Goal: Task Accomplishment & Management: Complete application form

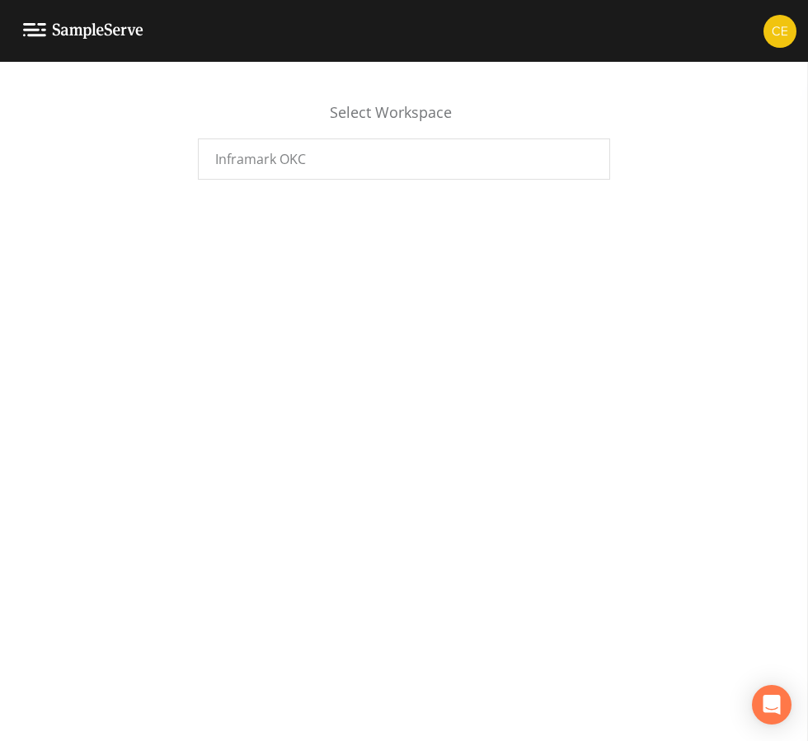
click at [492, 162] on div "Inframark OKC" at bounding box center [404, 158] width 412 height 41
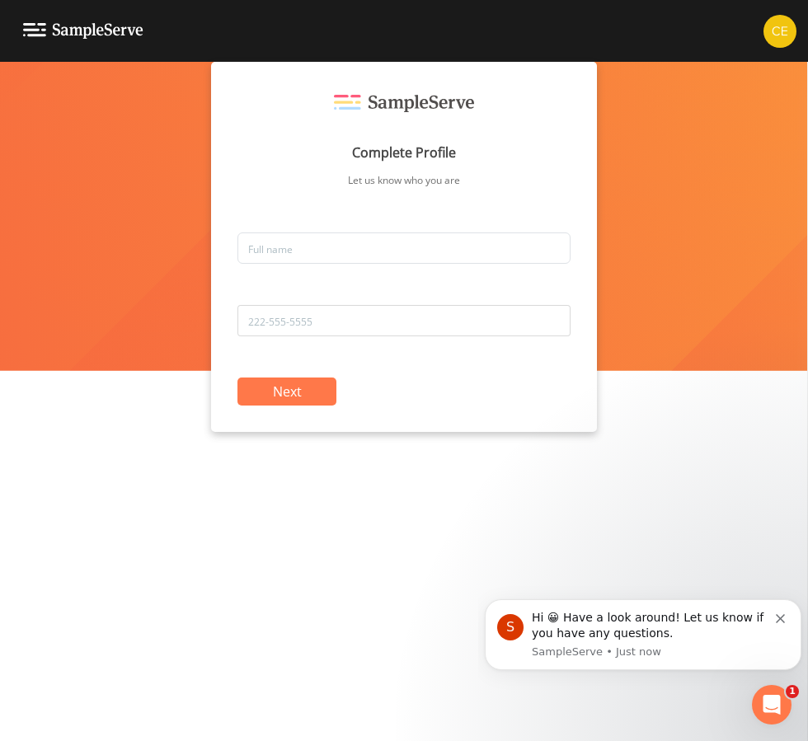
click at [398, 222] on div "Complete Profile Let us know who you are" at bounding box center [403, 164] width 333 height 138
click at [420, 255] on input "text" at bounding box center [403, 247] width 333 height 31
click at [405, 237] on input "text" at bounding box center [403, 247] width 333 height 31
